Goal: Transaction & Acquisition: Subscribe to service/newsletter

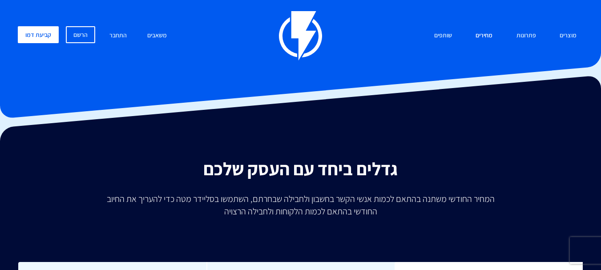
click at [481, 37] on link "מחירים" at bounding box center [484, 35] width 30 height 19
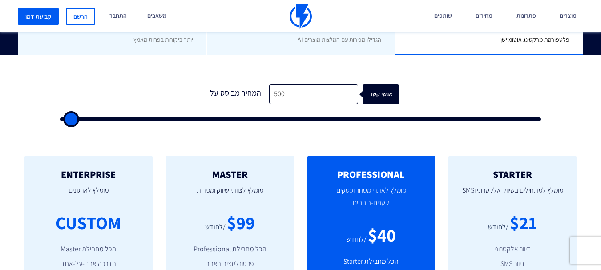
scroll to position [222, 0]
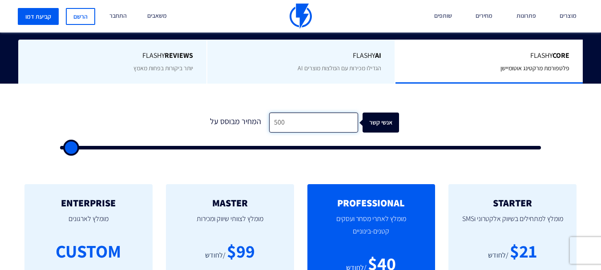
click at [285, 126] on input "500" at bounding box center [313, 122] width 89 height 20
type input "1"
type input "500"
type input "10"
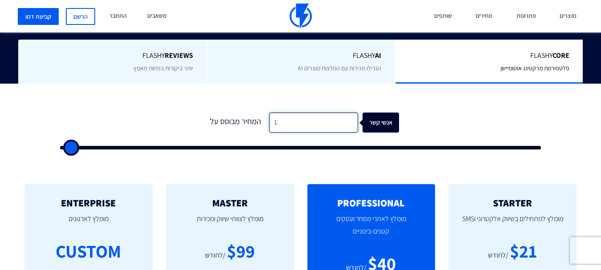
type input "500"
type input "100"
type input "500"
type input "1,000"
type input "1000"
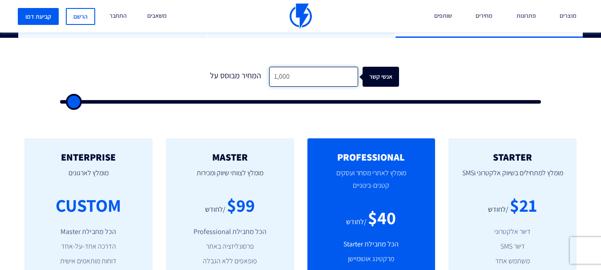
scroll to position [297, 0]
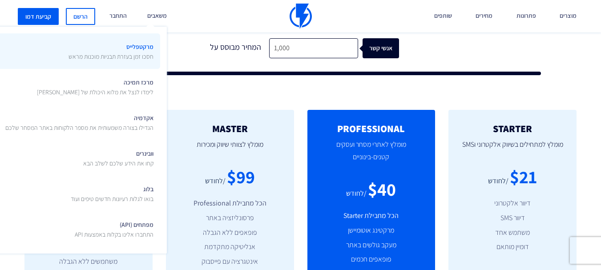
click at [148, 39] on link "מרקטפלייס חסכו זמן בעזרת תבניות מוכנות מראש" at bounding box center [71, 51] width 178 height 36
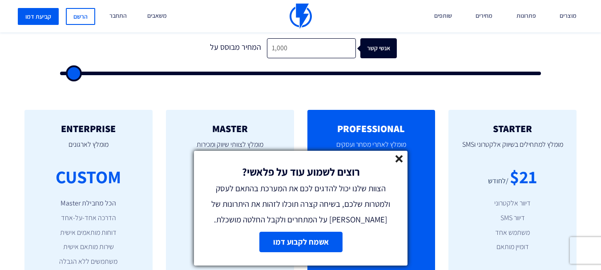
click at [402, 159] on icon at bounding box center [399, 159] width 8 height 8
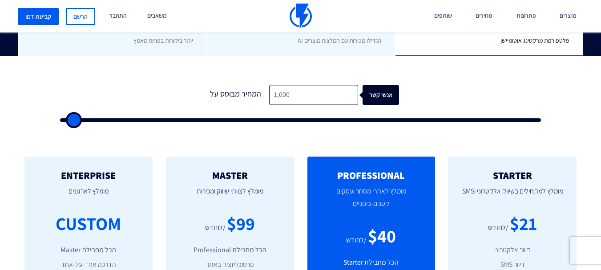
scroll to position [222, 0]
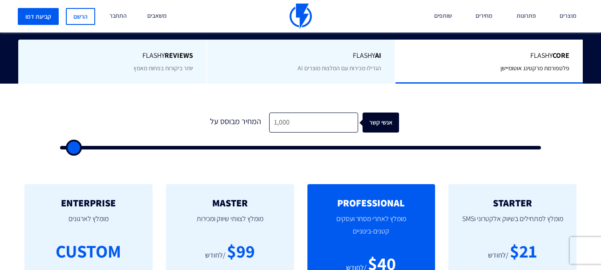
click at [375, 120] on div "אנשי קשר" at bounding box center [386, 122] width 36 height 20
click at [276, 124] on input "1,000" at bounding box center [313, 122] width 89 height 20
type input "1"
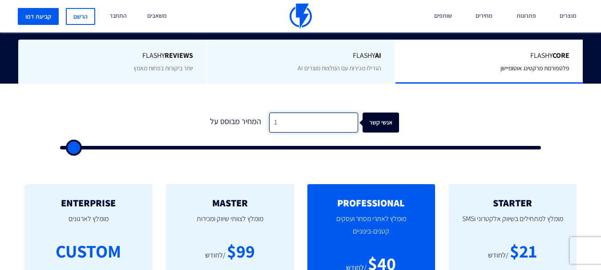
type input "500"
type input "10"
type input "500"
type input "100"
type input "500"
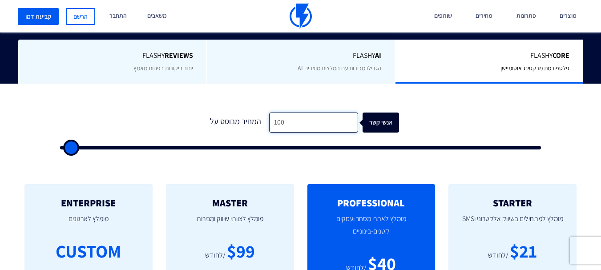
type input "1,000"
type input "1000"
type input "10,000"
type input "10000"
type input "1,000"
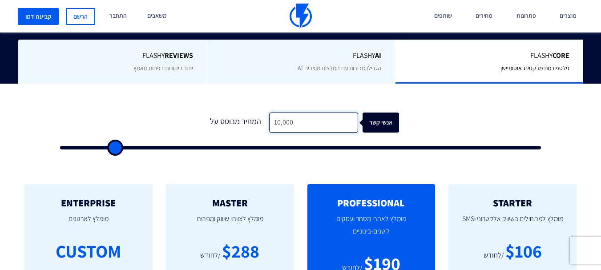
type input "1000"
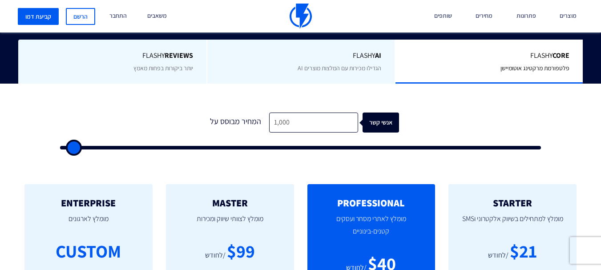
click at [121, 96] on div "0 המחיר מבוסס על 1,000 אנשי קשר" at bounding box center [300, 128] width 498 height 76
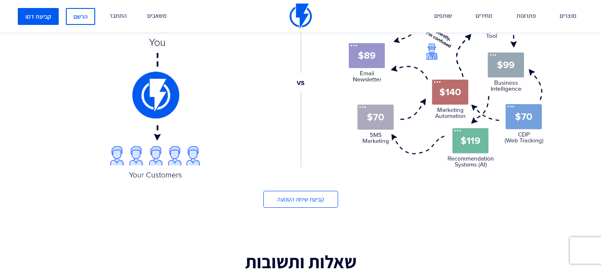
scroll to position [963, 0]
